Goal: Task Accomplishment & Management: Complete application form

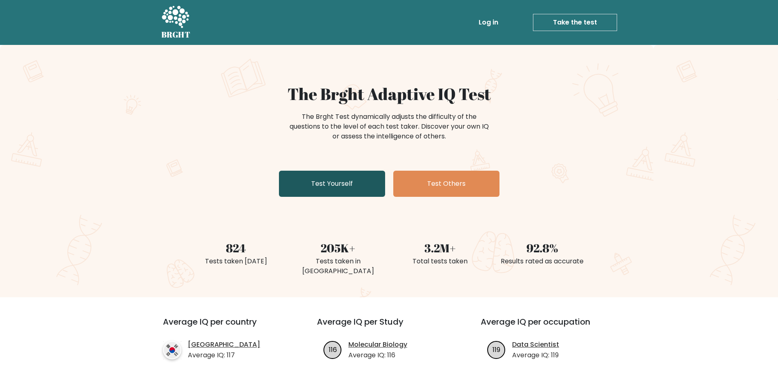
click at [328, 191] on link "Test Yourself" at bounding box center [332, 184] width 106 height 26
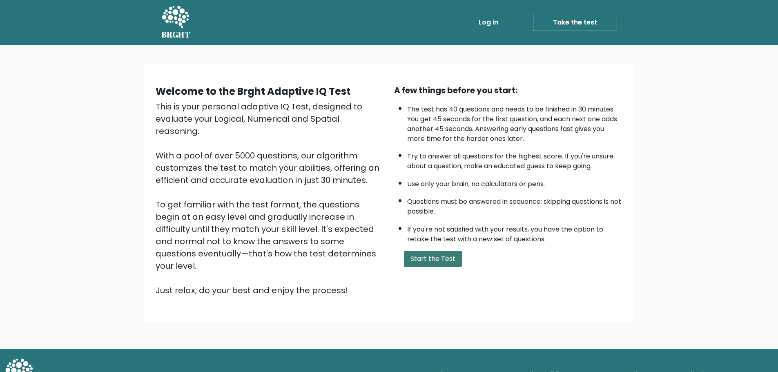
click at [433, 261] on button "Start the Test" at bounding box center [433, 259] width 58 height 16
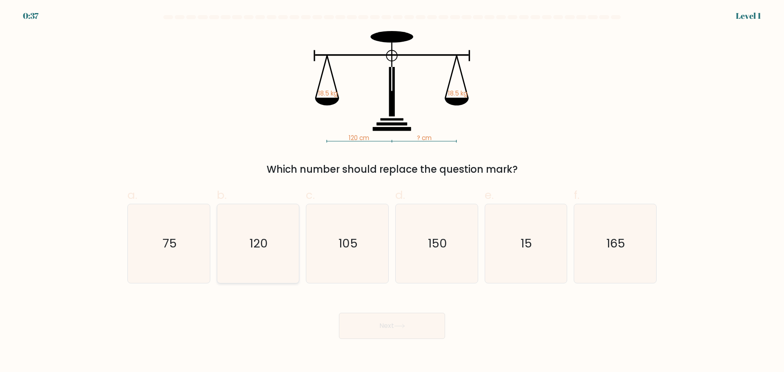
click at [251, 239] on text "120" at bounding box center [259, 243] width 18 height 16
click at [392, 192] on input "b. 120" at bounding box center [392, 188] width 0 height 5
radio input "true"
click at [405, 330] on button "Next" at bounding box center [392, 326] width 106 height 26
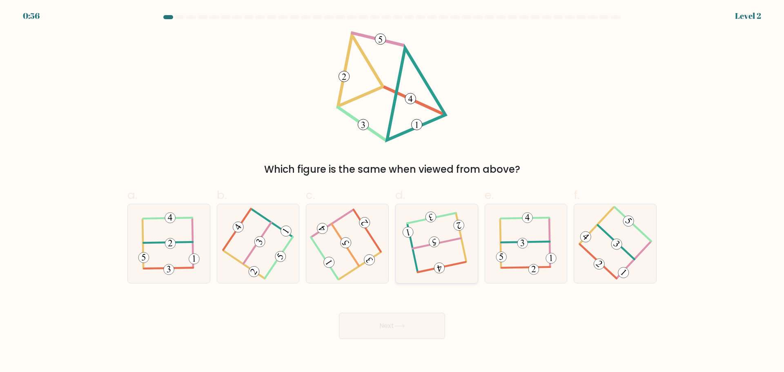
click at [436, 254] on icon at bounding box center [437, 243] width 62 height 63
click at [393, 192] on input "d." at bounding box center [392, 188] width 0 height 5
radio input "true"
click at [416, 319] on button "Next" at bounding box center [392, 326] width 106 height 26
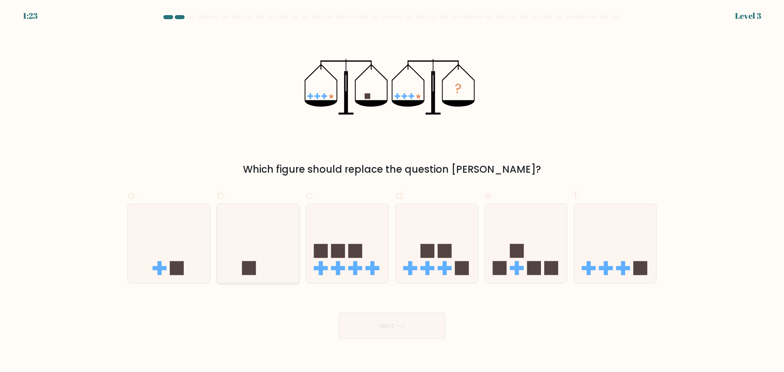
click at [254, 248] on icon at bounding box center [258, 244] width 82 height 68
click at [392, 192] on input "b." at bounding box center [392, 188] width 0 height 5
radio input "true"
click at [387, 317] on button "Next" at bounding box center [392, 326] width 106 height 26
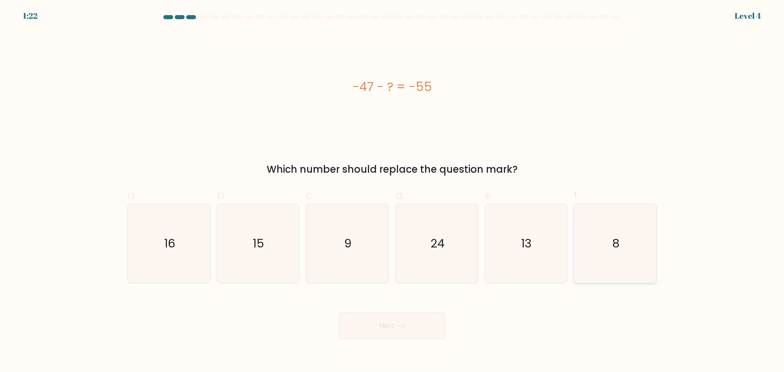
click at [621, 252] on icon "8" at bounding box center [615, 243] width 79 height 79
click at [393, 192] on input "f. 8" at bounding box center [392, 188] width 0 height 5
radio input "true"
click at [398, 334] on button "Next" at bounding box center [392, 326] width 106 height 26
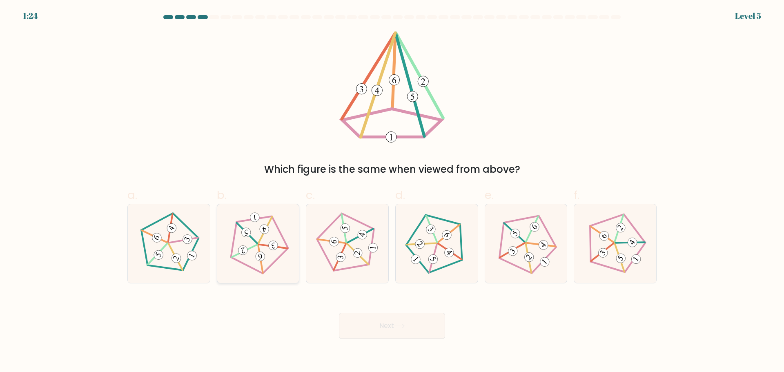
click at [268, 241] on icon at bounding box center [258, 243] width 63 height 63
click at [392, 192] on input "b." at bounding box center [392, 188] width 0 height 5
radio input "true"
click at [404, 326] on icon at bounding box center [400, 326] width 10 height 4
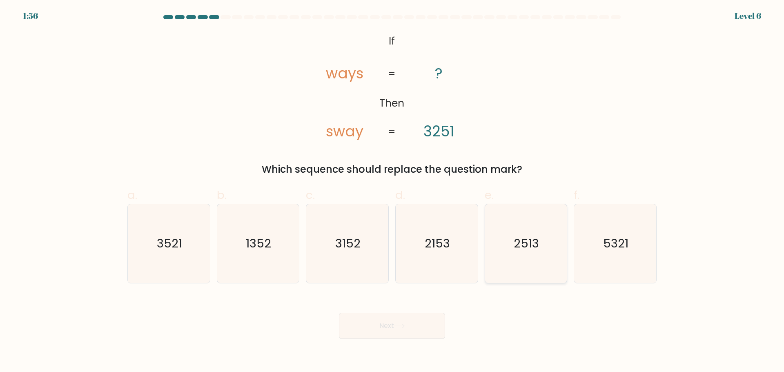
click at [507, 245] on icon "2513" at bounding box center [526, 243] width 79 height 79
click at [393, 192] on input "e. 2513" at bounding box center [392, 188] width 0 height 5
radio input "true"
click at [395, 329] on button "Next" at bounding box center [392, 326] width 106 height 26
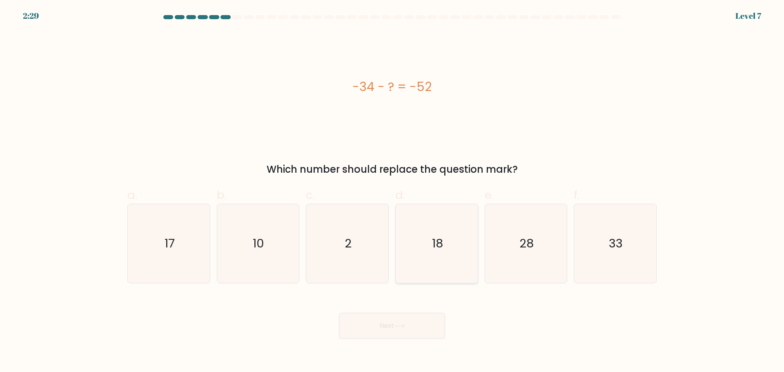
click at [424, 261] on icon "18" at bounding box center [437, 243] width 79 height 79
click at [393, 192] on input "d. 18" at bounding box center [392, 188] width 0 height 5
radio input "true"
click at [418, 337] on button "Next" at bounding box center [392, 326] width 106 height 26
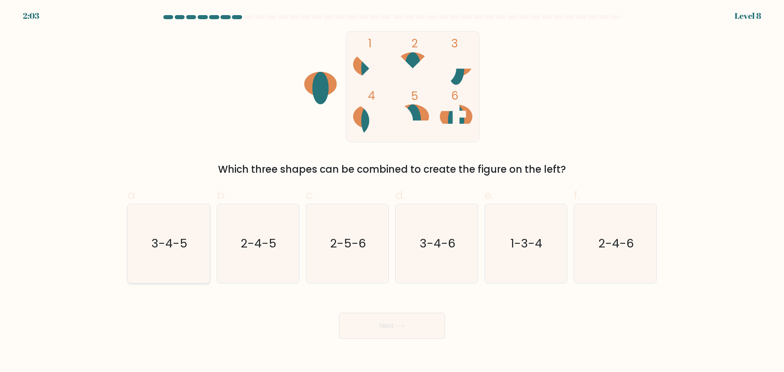
click at [201, 241] on icon "3-4-5" at bounding box center [169, 243] width 79 height 79
click at [392, 192] on input "a. 3-4-5" at bounding box center [392, 188] width 0 height 5
radio input "true"
click at [390, 322] on button "Next" at bounding box center [392, 326] width 106 height 26
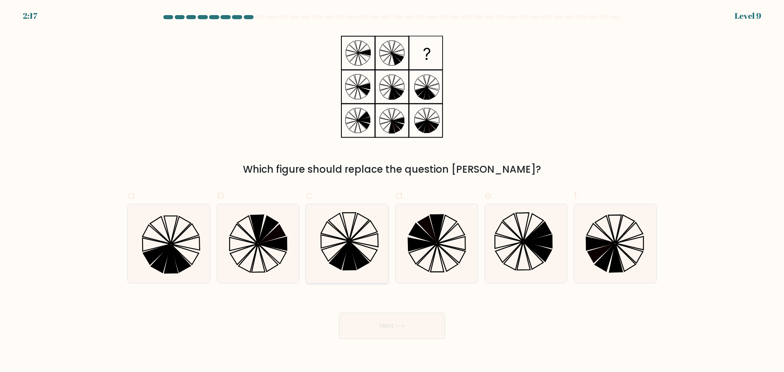
click at [340, 253] on icon at bounding box center [347, 243] width 79 height 79
click at [392, 192] on input "c." at bounding box center [392, 188] width 0 height 5
radio input "true"
click at [412, 337] on button "Next" at bounding box center [392, 326] width 106 height 26
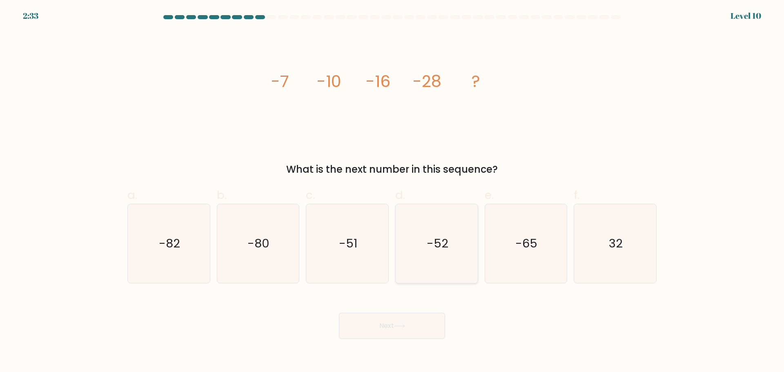
click at [408, 224] on icon "-52" at bounding box center [437, 243] width 79 height 79
click at [393, 192] on input "d. -52" at bounding box center [392, 188] width 0 height 5
radio input "true"
click at [411, 327] on button "Next" at bounding box center [392, 326] width 106 height 26
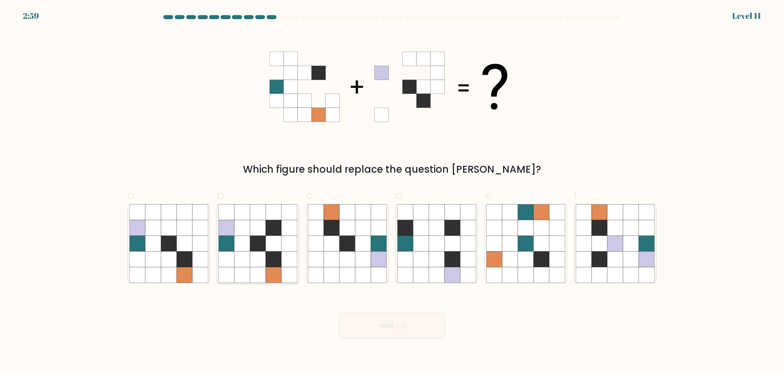
click at [273, 261] on icon at bounding box center [274, 259] width 16 height 16
click at [392, 192] on input "b." at bounding box center [392, 188] width 0 height 5
radio input "true"
drag, startPoint x: 380, startPoint y: 310, endPoint x: 381, endPoint y: 315, distance: 5.1
click at [380, 311] on div "Next" at bounding box center [392, 316] width 539 height 46
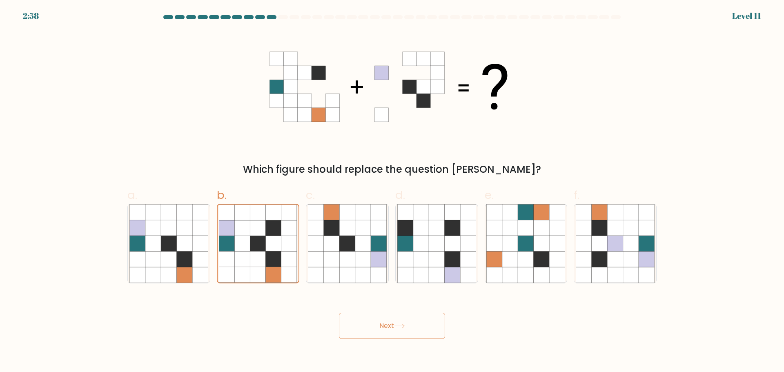
click at [383, 320] on button "Next" at bounding box center [392, 326] width 106 height 26
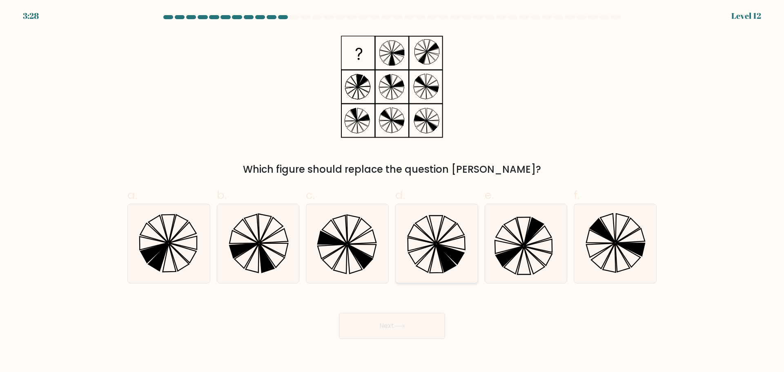
click at [458, 263] on icon at bounding box center [450, 254] width 27 height 20
click at [393, 192] on input "d." at bounding box center [392, 188] width 0 height 5
radio input "true"
click at [400, 336] on button "Next" at bounding box center [392, 326] width 106 height 26
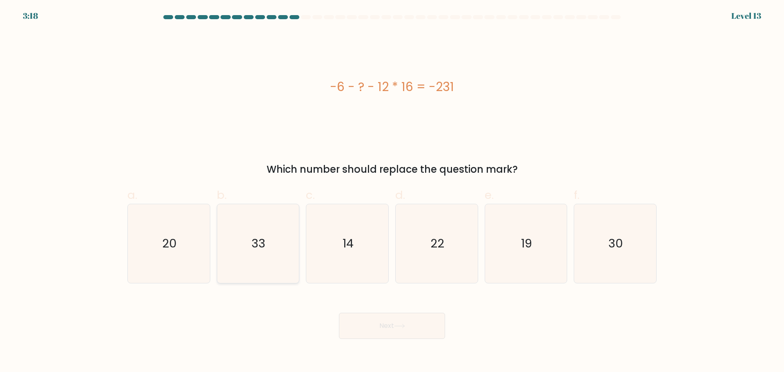
click at [245, 234] on icon "33" at bounding box center [258, 243] width 79 height 79
click at [392, 192] on input "b. 33" at bounding box center [392, 188] width 0 height 5
radio input "true"
click at [402, 323] on button "Next" at bounding box center [392, 326] width 106 height 26
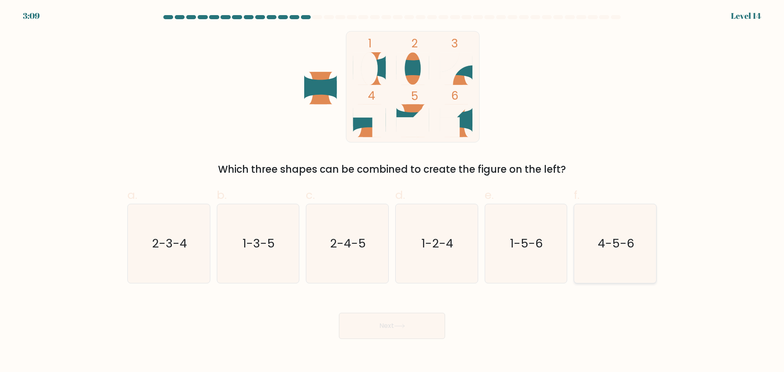
click at [633, 261] on icon "4-5-6" at bounding box center [615, 243] width 79 height 79
click at [393, 192] on input "f. 4-5-6" at bounding box center [392, 188] width 0 height 5
radio input "true"
click at [433, 328] on button "Next" at bounding box center [392, 326] width 106 height 26
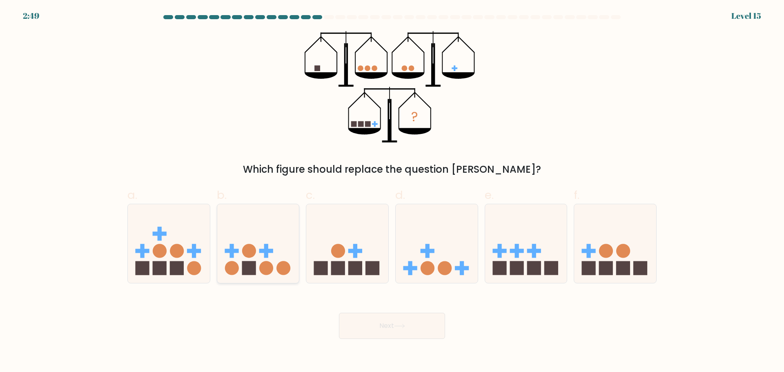
click at [286, 235] on icon at bounding box center [258, 244] width 82 height 68
click at [392, 192] on input "b." at bounding box center [392, 188] width 0 height 5
radio input "true"
click at [392, 324] on button "Next" at bounding box center [392, 326] width 106 height 26
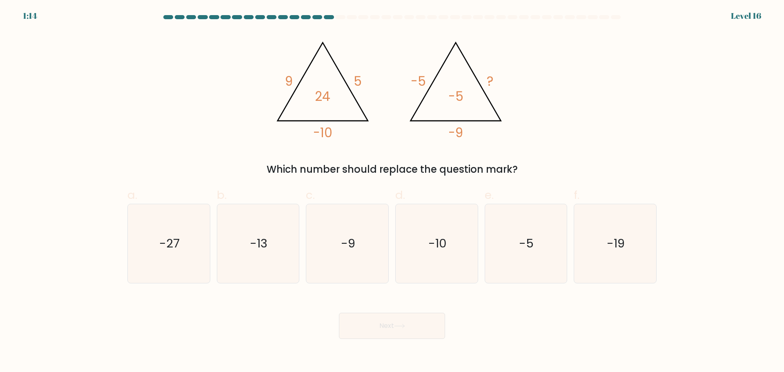
click at [339, 313] on button "Next" at bounding box center [392, 326] width 106 height 26
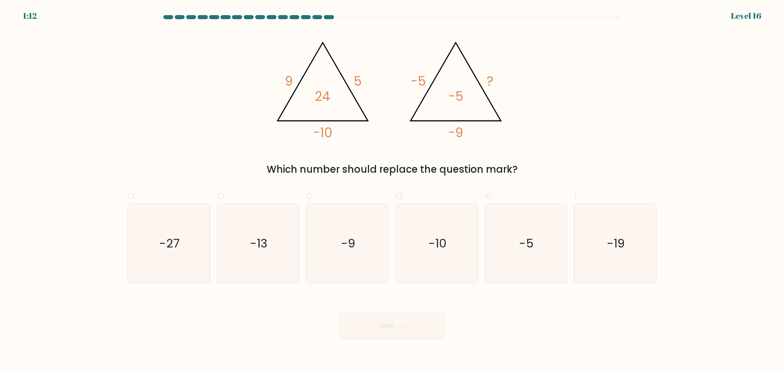
click at [339, 313] on button "Next" at bounding box center [392, 326] width 106 height 26
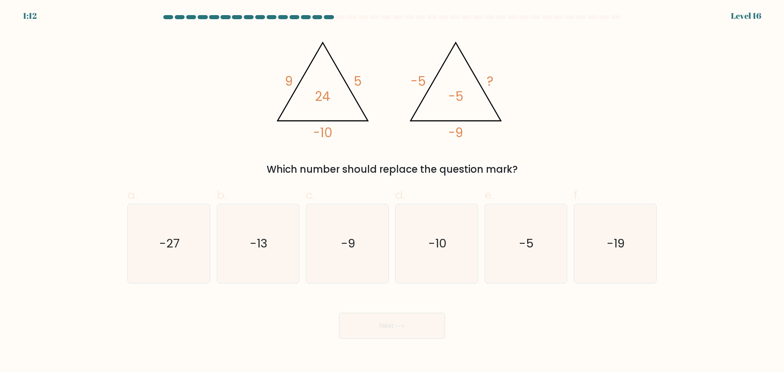
click at [339, 313] on button "Next" at bounding box center [392, 326] width 106 height 26
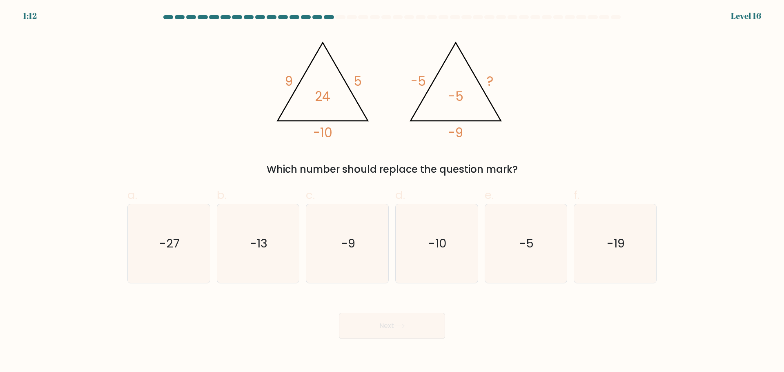
click at [339, 313] on button "Next" at bounding box center [392, 326] width 106 height 26
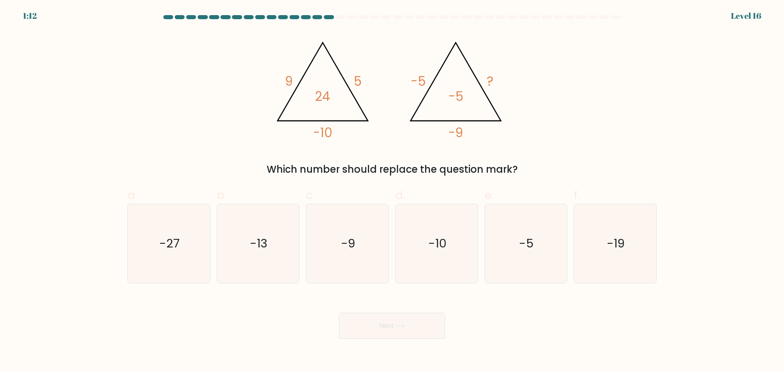
click at [339, 313] on button "Next" at bounding box center [392, 326] width 106 height 26
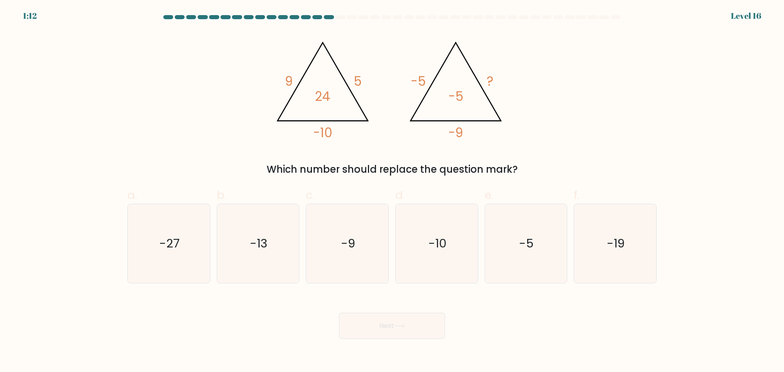
click at [339, 313] on button "Next" at bounding box center [392, 326] width 106 height 26
click at [668, 76] on form at bounding box center [392, 177] width 784 height 324
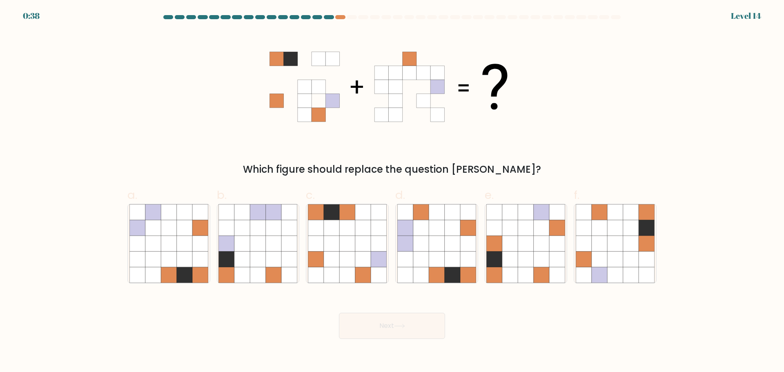
click at [670, 146] on form at bounding box center [392, 177] width 784 height 324
click at [674, 42] on form at bounding box center [392, 177] width 784 height 324
click at [101, 118] on form at bounding box center [392, 177] width 784 height 324
click at [331, 14] on div "0:34 Level 14" at bounding box center [392, 11] width 784 height 22
click at [344, 217] on icon at bounding box center [348, 212] width 16 height 16
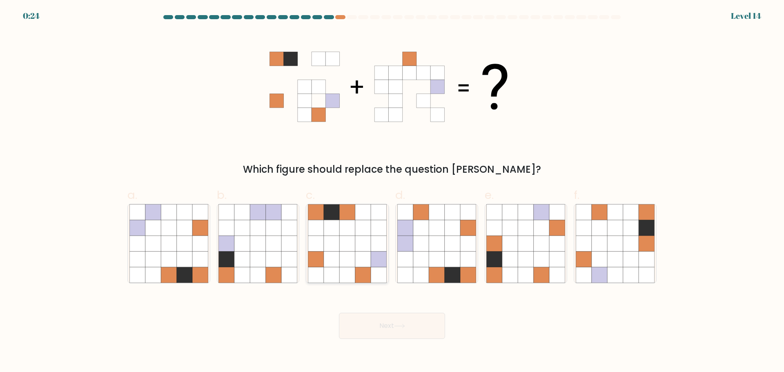
click at [392, 192] on input "c." at bounding box center [392, 188] width 0 height 5
radio input "true"
click at [404, 327] on icon at bounding box center [399, 326] width 11 height 4
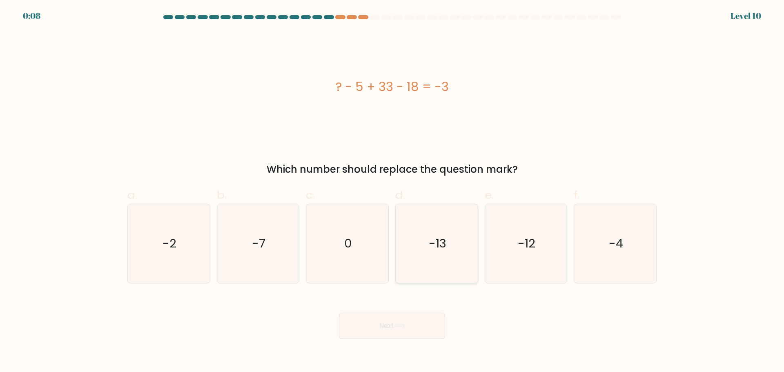
click at [438, 207] on icon "-13" at bounding box center [437, 243] width 79 height 79
click at [393, 192] on input "d. -13" at bounding box center [392, 188] width 0 height 5
radio input "true"
click at [423, 322] on button "Next" at bounding box center [392, 326] width 106 height 26
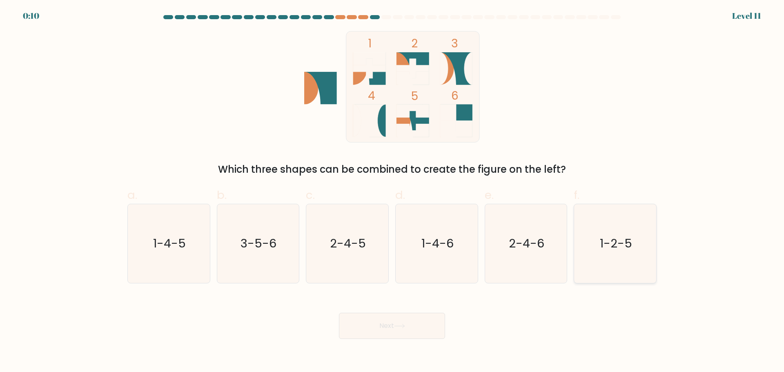
click at [656, 230] on div "1-2-5" at bounding box center [615, 244] width 83 height 80
click at [393, 192] on input "f. 1-2-5" at bounding box center [392, 188] width 0 height 5
radio input "true"
click at [417, 326] on button "Next" at bounding box center [392, 326] width 106 height 26
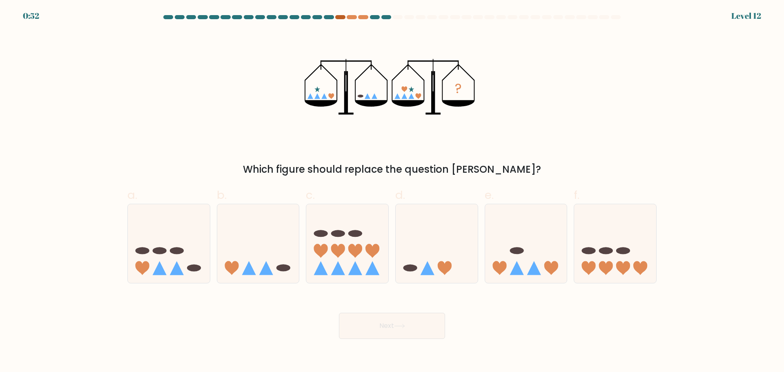
click at [337, 16] on div at bounding box center [340, 17] width 10 height 4
click at [345, 17] on div at bounding box center [340, 17] width 10 height 4
drag, startPoint x: 353, startPoint y: 16, endPoint x: 359, endPoint y: 16, distance: 5.8
click at [354, 16] on div at bounding box center [352, 17] width 10 height 4
click at [361, 15] on div at bounding box center [363, 17] width 10 height 4
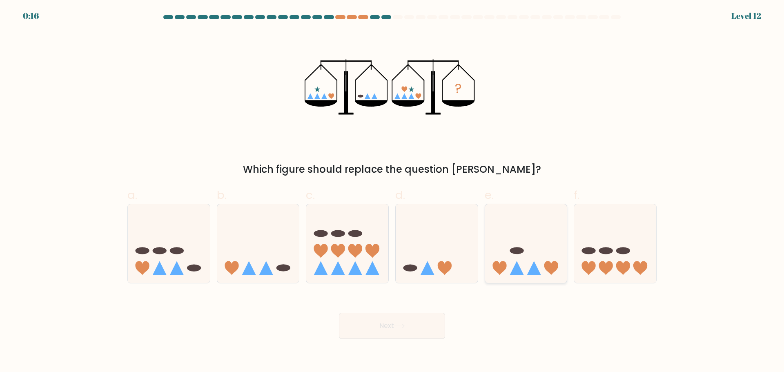
click at [517, 257] on icon at bounding box center [526, 244] width 82 height 68
click at [393, 192] on input "e." at bounding box center [392, 188] width 0 height 5
radio input "true"
click at [397, 327] on icon at bounding box center [399, 326] width 11 height 4
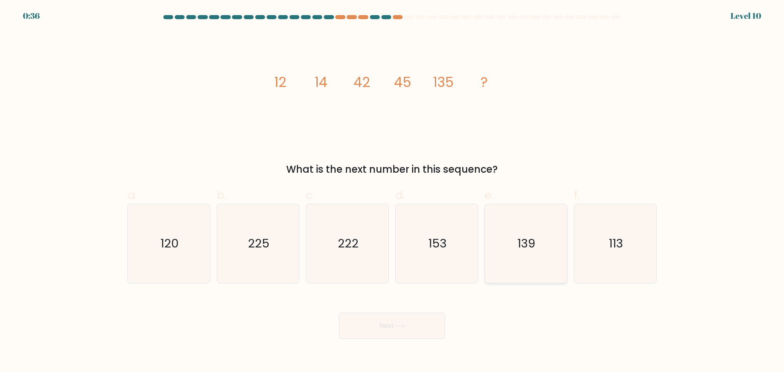
click at [553, 248] on icon "139" at bounding box center [526, 243] width 79 height 79
click at [393, 192] on input "e. 139" at bounding box center [392, 188] width 0 height 5
radio input "true"
click at [423, 328] on button "Next" at bounding box center [392, 326] width 106 height 26
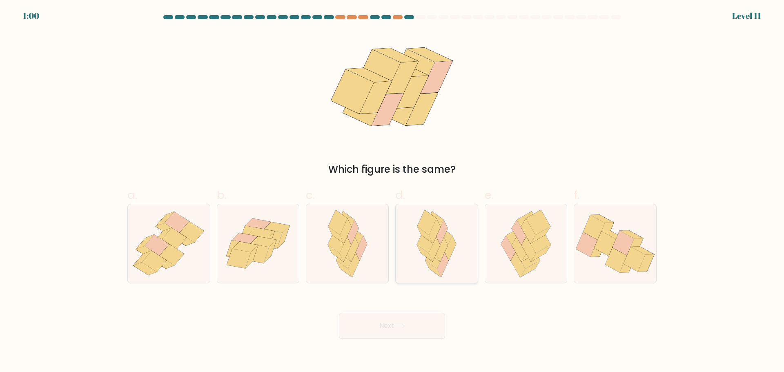
click at [459, 247] on icon at bounding box center [436, 243] width 51 height 79
click at [393, 192] on input "d." at bounding box center [392, 188] width 0 height 5
radio input "true"
click at [402, 332] on button "Next" at bounding box center [392, 326] width 106 height 26
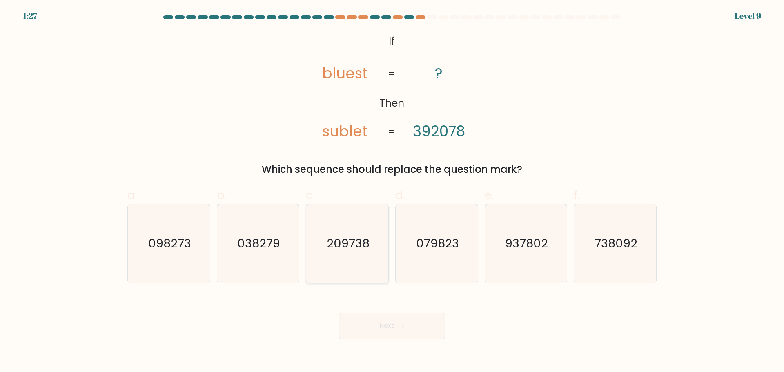
click at [362, 243] on text "209738" at bounding box center [348, 243] width 43 height 16
click at [392, 192] on input "c. 209738" at bounding box center [392, 188] width 0 height 5
radio input "true"
click at [384, 329] on button "Next" at bounding box center [392, 326] width 106 height 26
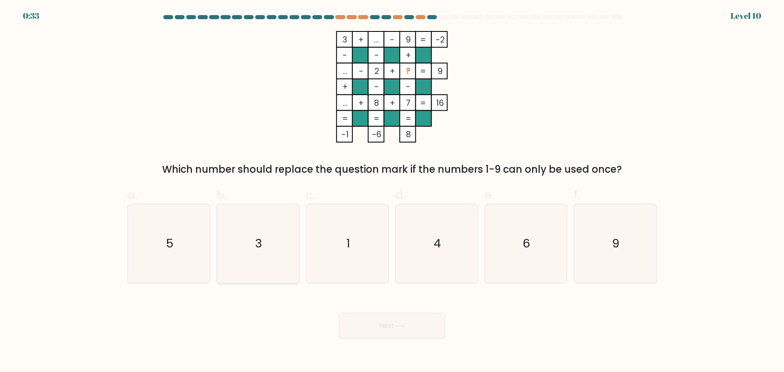
click at [285, 261] on icon "3" at bounding box center [258, 243] width 79 height 79
click at [392, 192] on input "b. 3" at bounding box center [392, 188] width 0 height 5
radio input "true"
click at [351, 324] on button "Next" at bounding box center [392, 326] width 106 height 26
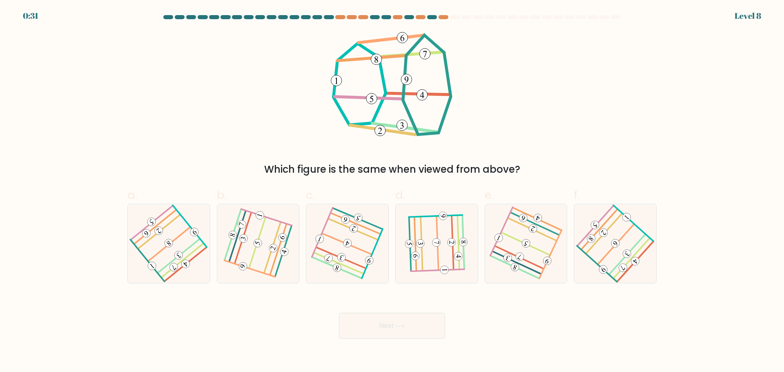
click at [405, 328] on icon at bounding box center [399, 326] width 11 height 4
click at [585, 134] on div "Which figure is the same when viewed from above?" at bounding box center [392, 104] width 539 height 146
click at [603, 233] on 446 at bounding box center [603, 232] width 11 height 11
click at [393, 192] on input "f." at bounding box center [392, 188] width 0 height 5
radio input "true"
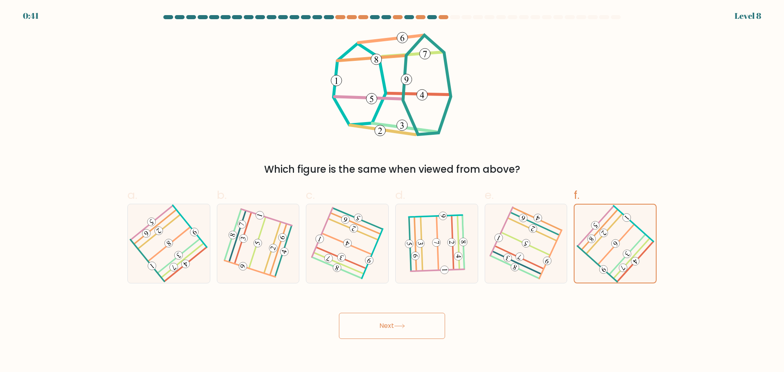
drag, startPoint x: 416, startPoint y: 313, endPoint x: 415, endPoint y: 320, distance: 7.0
click at [416, 315] on div "Next" at bounding box center [392, 316] width 539 height 46
click at [417, 322] on button "Next" at bounding box center [392, 326] width 106 height 26
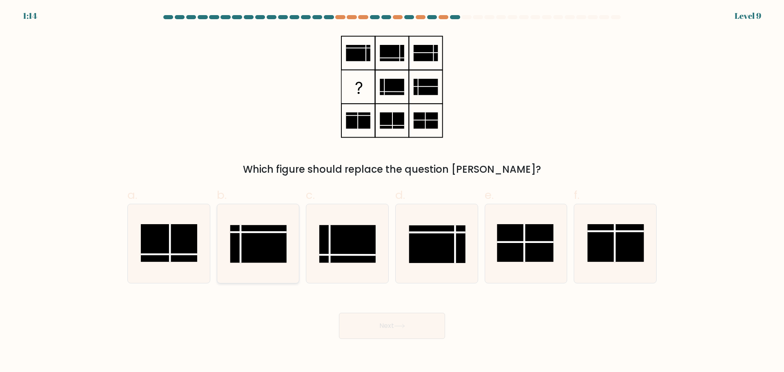
click at [251, 255] on rect at bounding box center [258, 244] width 56 height 38
click at [392, 192] on input "b." at bounding box center [392, 188] width 0 height 5
radio input "true"
click at [412, 322] on button "Next" at bounding box center [392, 326] width 106 height 26
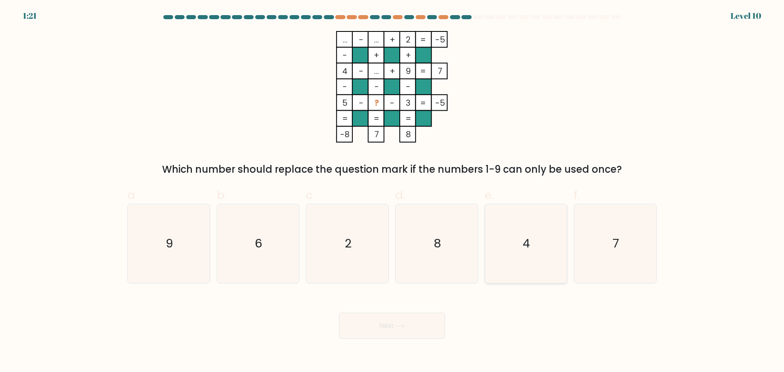
drag, startPoint x: 563, startPoint y: 277, endPoint x: 579, endPoint y: 268, distance: 17.4
click at [565, 276] on icon "4" at bounding box center [526, 243] width 79 height 79
click at [393, 192] on input "e. 4" at bounding box center [392, 188] width 0 height 5
radio input "true"
click at [401, 337] on button "Next" at bounding box center [392, 326] width 106 height 26
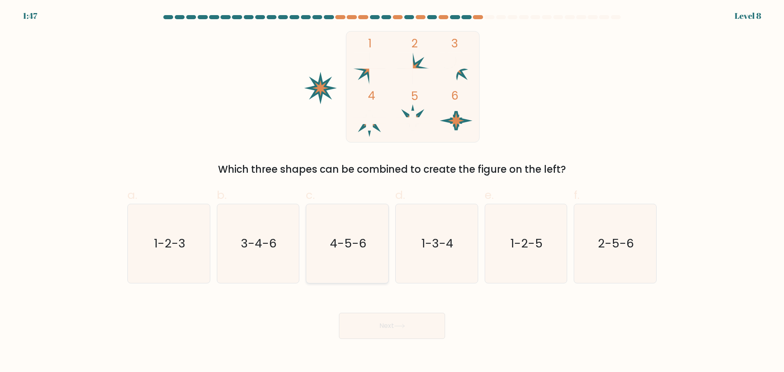
click at [358, 254] on icon "4-5-6" at bounding box center [347, 243] width 79 height 79
click at [392, 192] on input "c. 4-5-6" at bounding box center [392, 188] width 0 height 5
radio input "true"
click at [433, 342] on body "1:47 Level 8" at bounding box center [392, 186] width 784 height 372
click at [429, 331] on button "Next" at bounding box center [392, 326] width 106 height 26
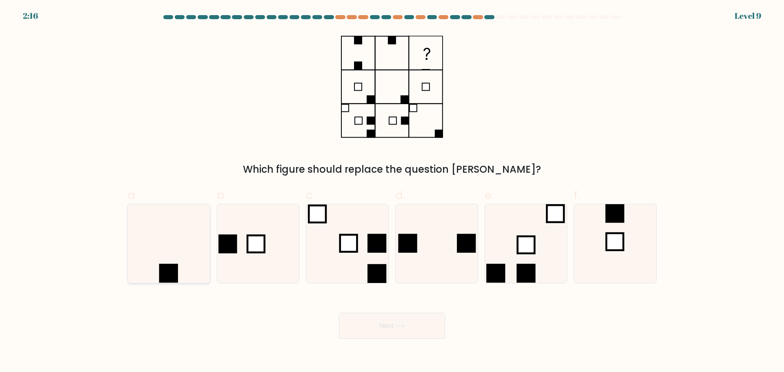
drag, startPoint x: 135, startPoint y: 251, endPoint x: 144, endPoint y: 257, distance: 11.2
click at [136, 251] on icon at bounding box center [169, 243] width 79 height 79
click at [392, 192] on input "a." at bounding box center [392, 188] width 0 height 5
radio input "true"
click at [380, 341] on body "2:16 Level 9" at bounding box center [392, 186] width 784 height 372
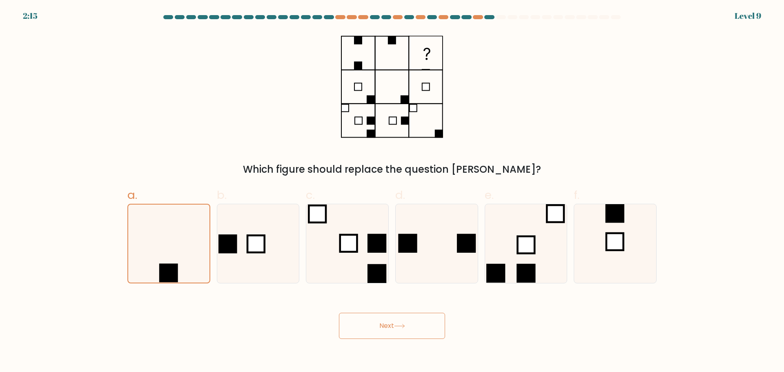
click at [380, 333] on button "Next" at bounding box center [392, 326] width 106 height 26
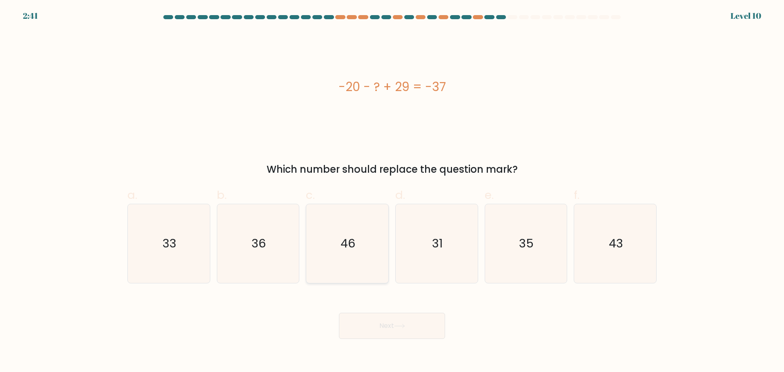
click at [333, 231] on icon "46" at bounding box center [347, 243] width 79 height 79
click at [392, 192] on input "c. 46" at bounding box center [392, 188] width 0 height 5
radio input "true"
click at [382, 333] on button "Next" at bounding box center [392, 326] width 106 height 26
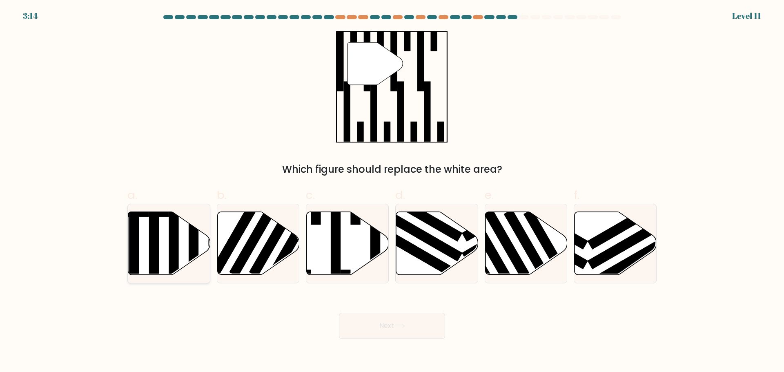
click at [129, 236] on icon at bounding box center [169, 243] width 82 height 63
click at [392, 192] on input "a." at bounding box center [392, 188] width 0 height 5
radio input "true"
click at [411, 331] on button "Next" at bounding box center [392, 326] width 106 height 26
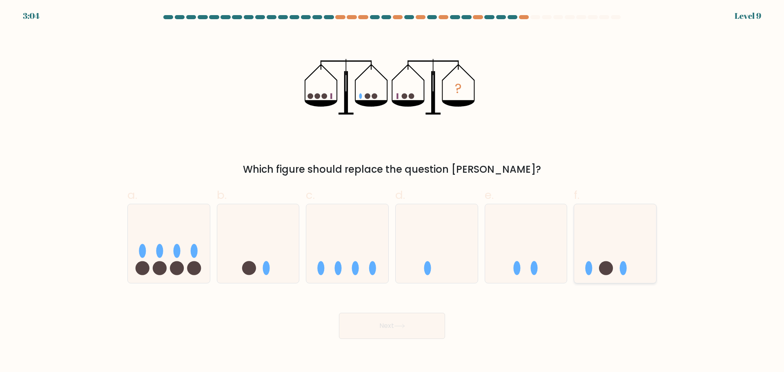
click at [649, 240] on icon at bounding box center [615, 244] width 82 height 68
click at [393, 192] on input "f." at bounding box center [392, 188] width 0 height 5
radio input "true"
click at [404, 339] on button "Next" at bounding box center [392, 326] width 106 height 26
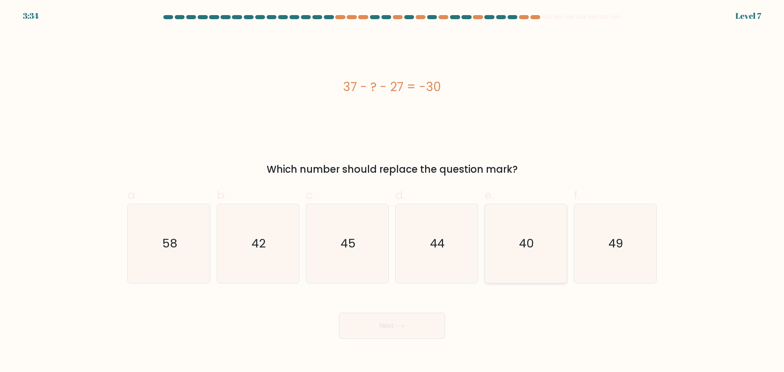
click at [536, 266] on icon "40" at bounding box center [526, 243] width 79 height 79
click at [393, 192] on input "e. 40" at bounding box center [392, 188] width 0 height 5
radio input "true"
click at [417, 323] on button "Next" at bounding box center [392, 326] width 106 height 26
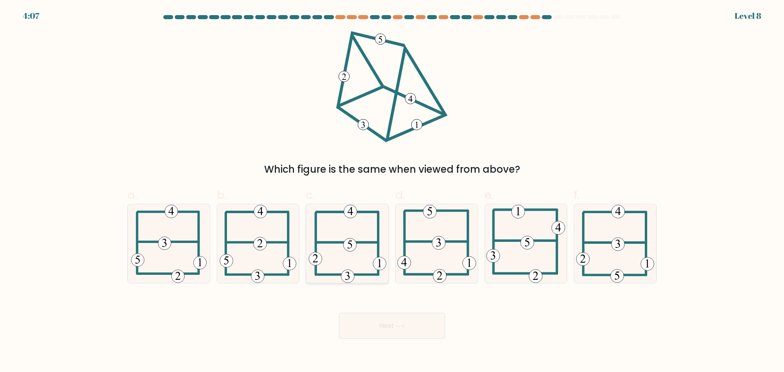
click at [349, 241] on 115 at bounding box center [350, 244] width 13 height 13
click at [392, 192] on input "c." at bounding box center [392, 188] width 0 height 5
radio input "true"
click at [385, 312] on div "Next" at bounding box center [392, 316] width 539 height 46
click at [381, 316] on button "Next" at bounding box center [392, 326] width 106 height 26
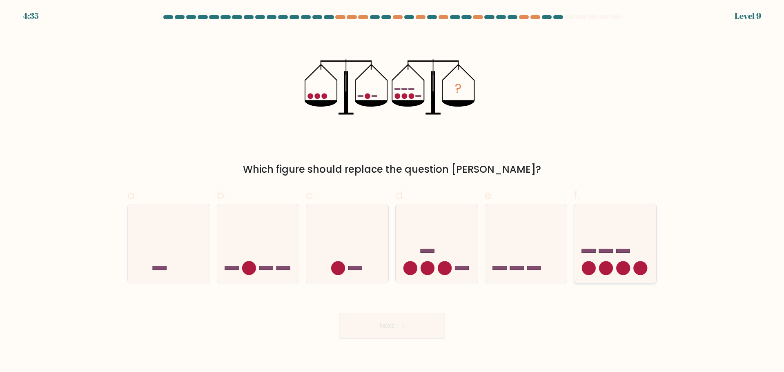
click at [637, 267] on circle at bounding box center [641, 268] width 14 height 14
click at [393, 192] on input "f." at bounding box center [392, 188] width 0 height 5
radio input "true"
click at [416, 311] on div "Next" at bounding box center [392, 316] width 539 height 46
click at [420, 330] on button "Next" at bounding box center [392, 326] width 106 height 26
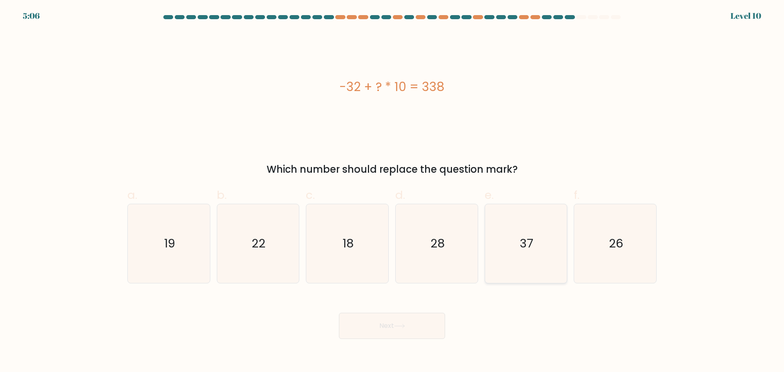
click at [532, 258] on icon "37" at bounding box center [526, 243] width 79 height 79
click at [393, 192] on input "e. 37" at bounding box center [392, 188] width 0 height 5
radio input "true"
click at [457, 352] on body "5:06 Level 10" at bounding box center [392, 186] width 784 height 372
click at [443, 340] on body "5:06 Level 10" at bounding box center [392, 186] width 784 height 372
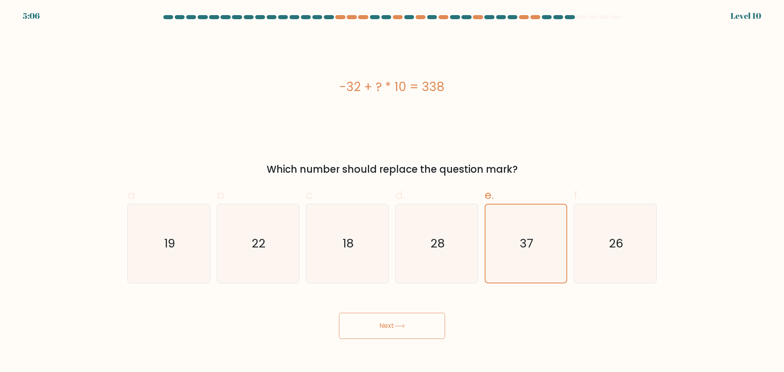
click at [440, 335] on button "Next" at bounding box center [392, 326] width 106 height 26
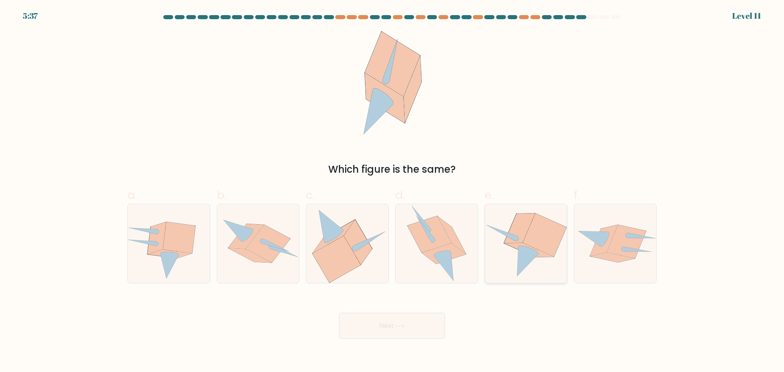
drag, startPoint x: 518, startPoint y: 252, endPoint x: 514, endPoint y: 258, distance: 7.0
click at [518, 252] on icon at bounding box center [526, 243] width 82 height 74
click at [393, 192] on input "e." at bounding box center [392, 188] width 0 height 5
radio input "true"
click at [432, 318] on button "Next" at bounding box center [392, 326] width 106 height 26
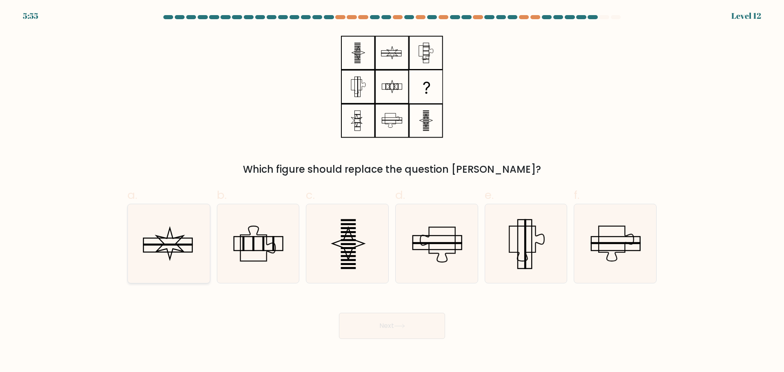
click at [157, 239] on icon at bounding box center [169, 243] width 79 height 79
click at [392, 192] on input "a." at bounding box center [392, 188] width 0 height 5
radio input "true"
click at [510, 248] on icon at bounding box center [526, 243] width 79 height 79
click at [393, 192] on input "e." at bounding box center [392, 188] width 0 height 5
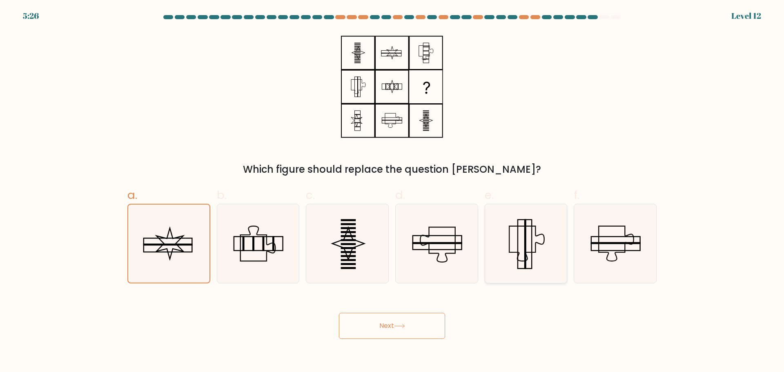
radio input "true"
click at [398, 318] on button "Next" at bounding box center [392, 326] width 106 height 26
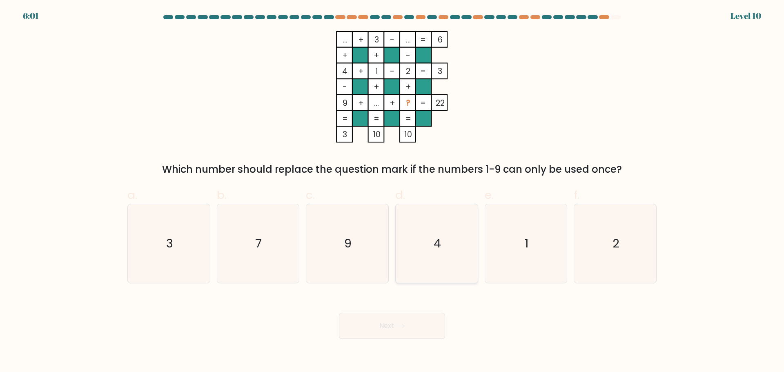
click at [429, 247] on icon "4" at bounding box center [437, 243] width 79 height 79
click at [393, 192] on input "d. 4" at bounding box center [392, 188] width 0 height 5
radio input "true"
click at [399, 331] on button "Next" at bounding box center [392, 326] width 106 height 26
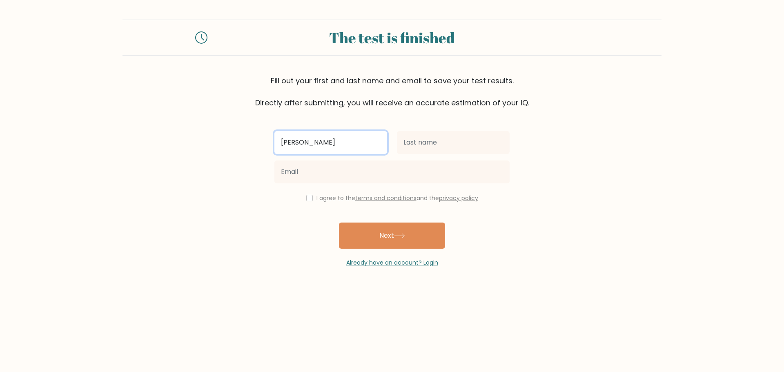
click at [357, 144] on input "[PERSON_NAME]" at bounding box center [331, 142] width 113 height 23
type input "k"
type input "[PERSON_NAME]"
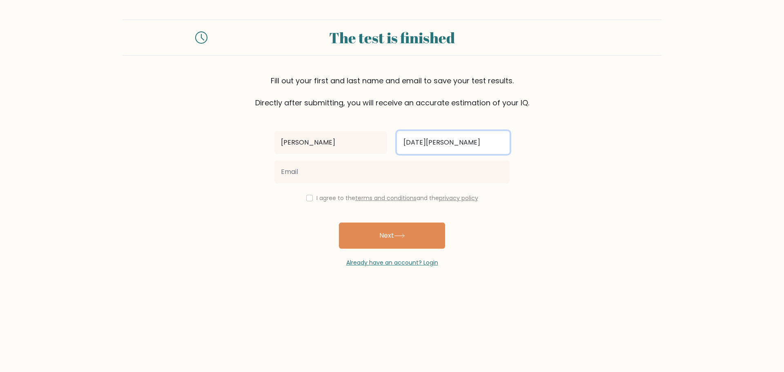
type input "[DATE][PERSON_NAME]"
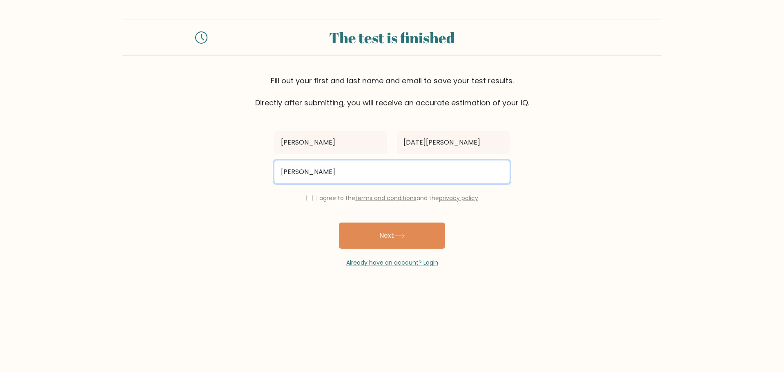
type input "[PERSON_NAME][EMAIL_ADDRESS][DOMAIN_NAME]"
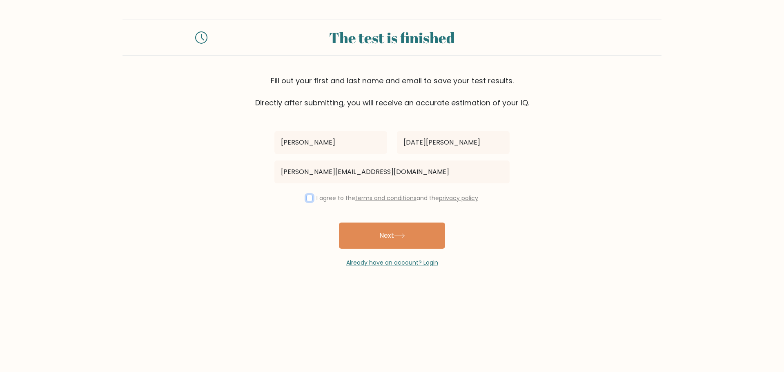
click at [307, 199] on input "checkbox" at bounding box center [309, 198] width 7 height 7
checkbox input "true"
click at [384, 237] on button "Next" at bounding box center [392, 236] width 106 height 26
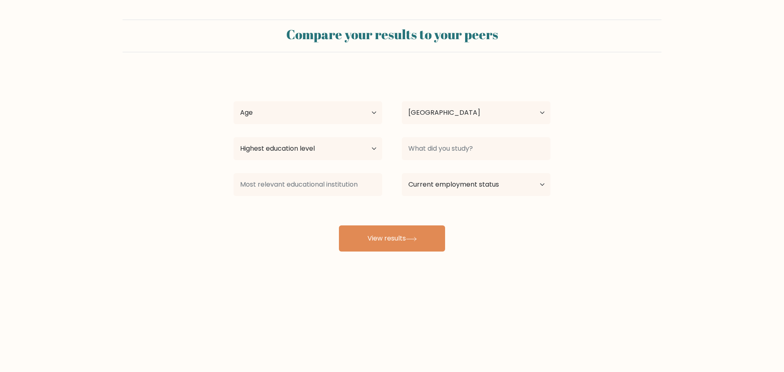
select select "PH"
click at [336, 116] on select "Age Under 18 years old 18-24 years old 25-34 years old 35-44 years old 45-54 ye…" at bounding box center [308, 112] width 149 height 23
click at [234, 101] on select "Age Under 18 years old 18-24 years old 25-34 years old 35-44 years old 45-54 ye…" at bounding box center [308, 112] width 149 height 23
click at [318, 119] on select "Age Under 18 years old 18-24 years old 25-34 years old 35-44 years old 45-54 ye…" at bounding box center [308, 112] width 149 height 23
select select "25_34"
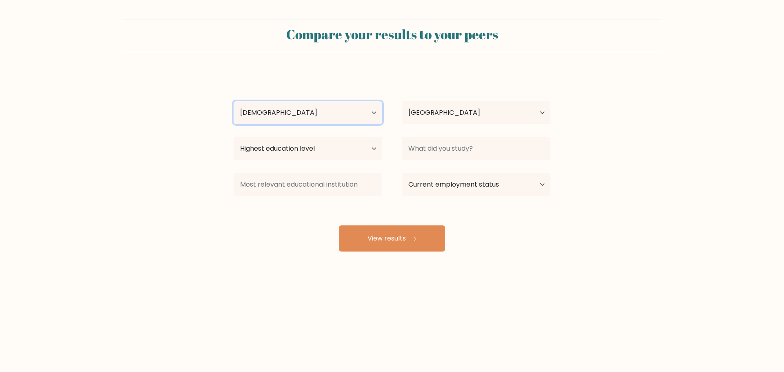
click at [234, 101] on select "Age Under 18 years old 18-24 years old 25-34 years old 35-44 years old 45-54 ye…" at bounding box center [308, 112] width 149 height 23
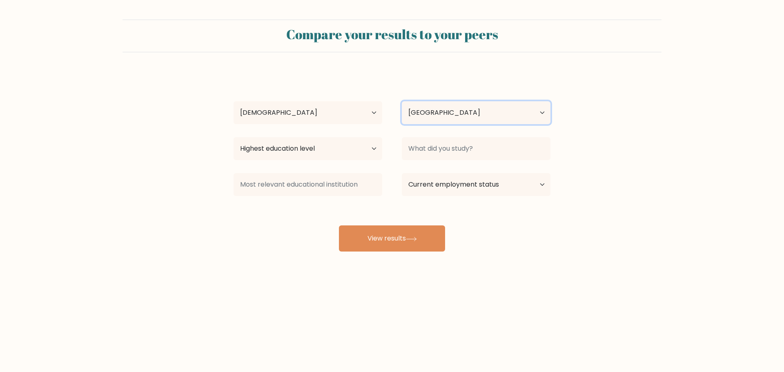
click at [439, 113] on select "Country Afghanistan Albania Algeria American Samoa Andorra Angola Anguilla Anta…" at bounding box center [476, 112] width 149 height 23
click at [332, 146] on select "Highest education level No schooling Primary Lower Secondary Upper Secondary Oc…" at bounding box center [308, 148] width 149 height 23
click at [328, 151] on select "Highest education level No schooling Primary Lower Secondary Upper Secondary Oc…" at bounding box center [308, 148] width 149 height 23
select select "bachelors_degree"
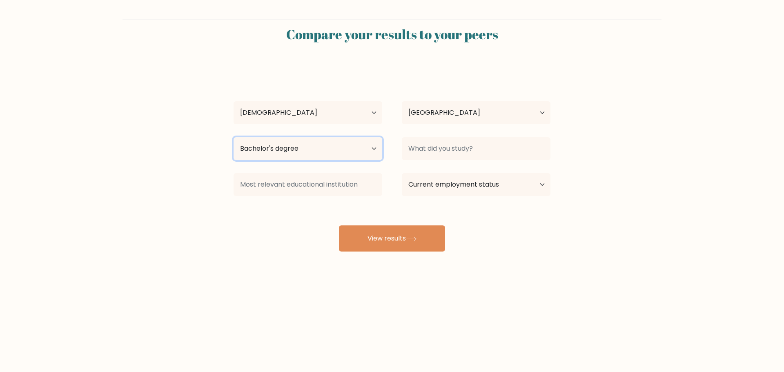
click at [234, 137] on select "Highest education level No schooling Primary Lower Secondary Upper Secondary Oc…" at bounding box center [308, 148] width 149 height 23
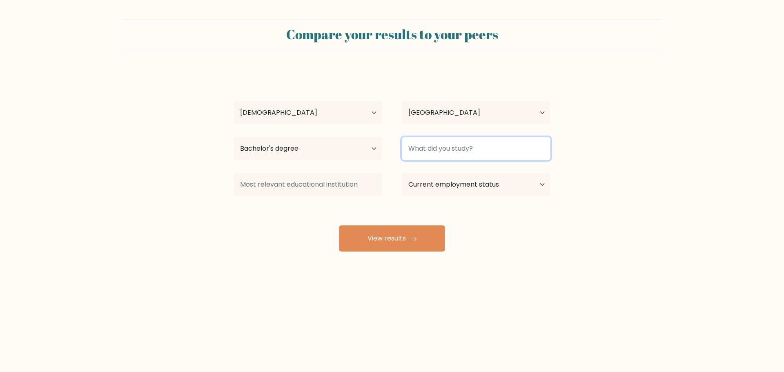
click at [440, 156] on input at bounding box center [476, 148] width 149 height 23
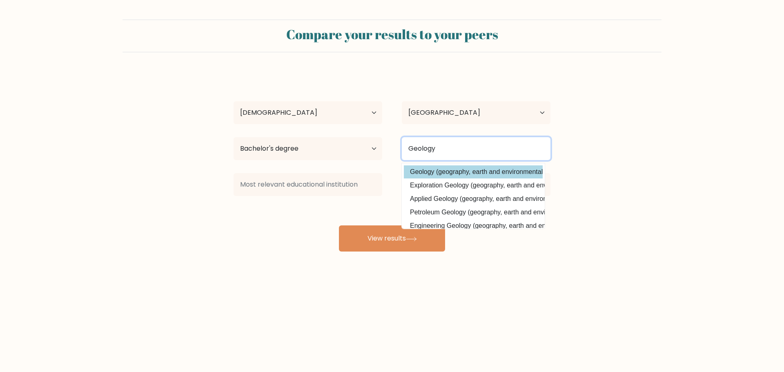
type input "Geology"
click at [445, 174] on option "Geology (geography, earth and environmental studies)" at bounding box center [473, 171] width 139 height 13
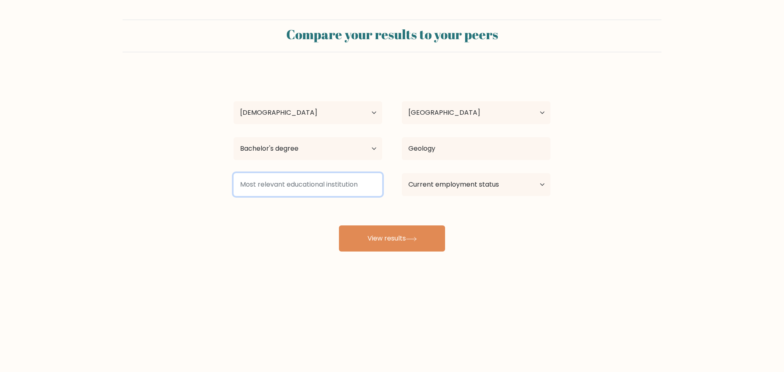
click at [326, 191] on input at bounding box center [308, 184] width 149 height 23
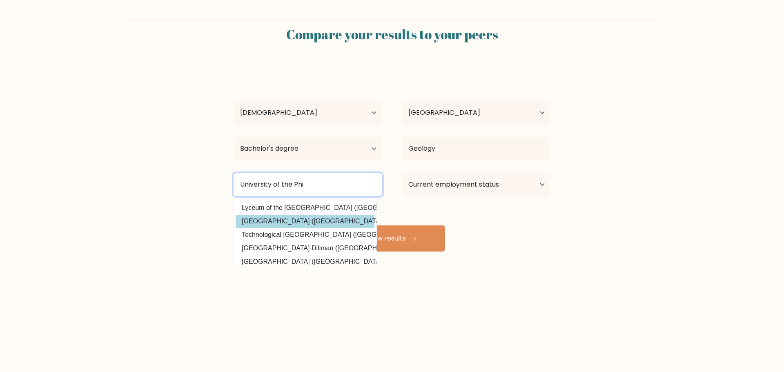
scroll to position [41, 0]
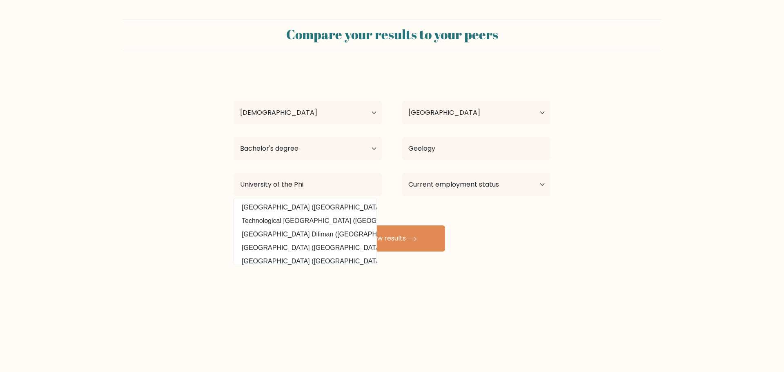
click at [315, 234] on option "University of the Philippines Diliman (Philippines)" at bounding box center [305, 234] width 139 height 13
type input "[GEOGRAPHIC_DATA] Diliman"
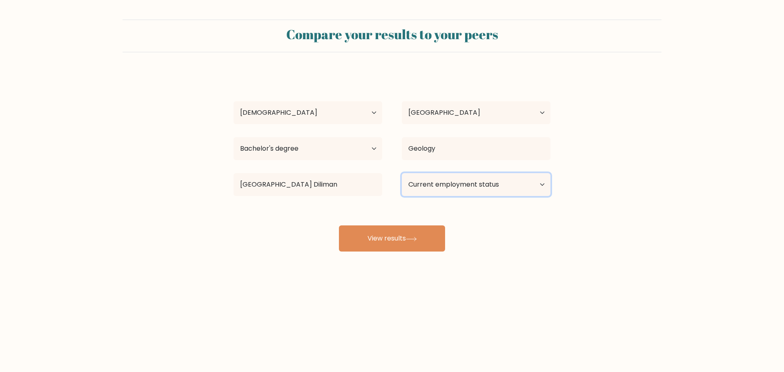
click at [440, 190] on select "Current employment status Employed Student Retired Other / prefer not to answer" at bounding box center [476, 184] width 149 height 23
select select "other"
click at [402, 173] on select "Current employment status Employed Student Retired Other / prefer not to answer" at bounding box center [476, 184] width 149 height 23
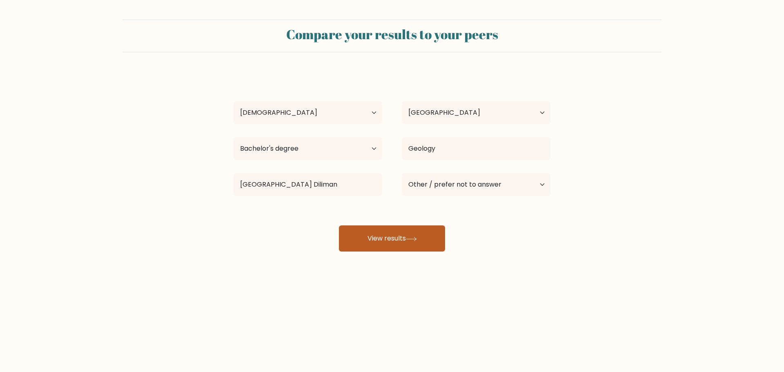
click at [400, 237] on button "View results" at bounding box center [392, 239] width 106 height 26
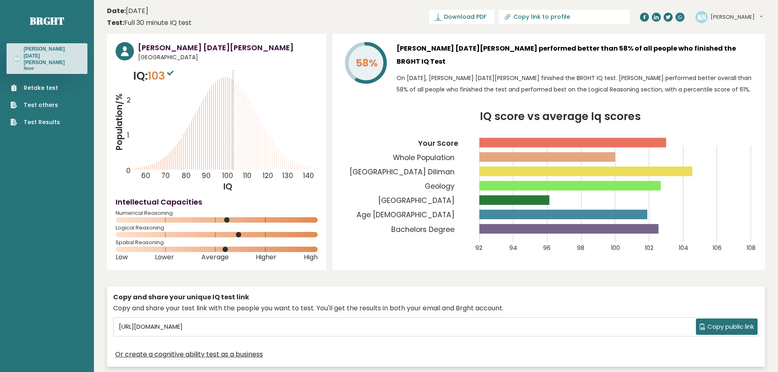
click at [719, 322] on span "Copy public link" at bounding box center [731, 326] width 47 height 9
click at [487, 18] on span "Download PDF" at bounding box center [465, 17] width 42 height 9
click at [363, 29] on header "Date: [DATE] Test: Full 30 minute IQ test Download PDF Downloading... Downloadi…" at bounding box center [436, 17] width 658 height 26
click at [477, 18] on span "✓ Your PDF is downloaded..." at bounding box center [448, 17] width 93 height 14
